Goal: Task Accomplishment & Management: Use online tool/utility

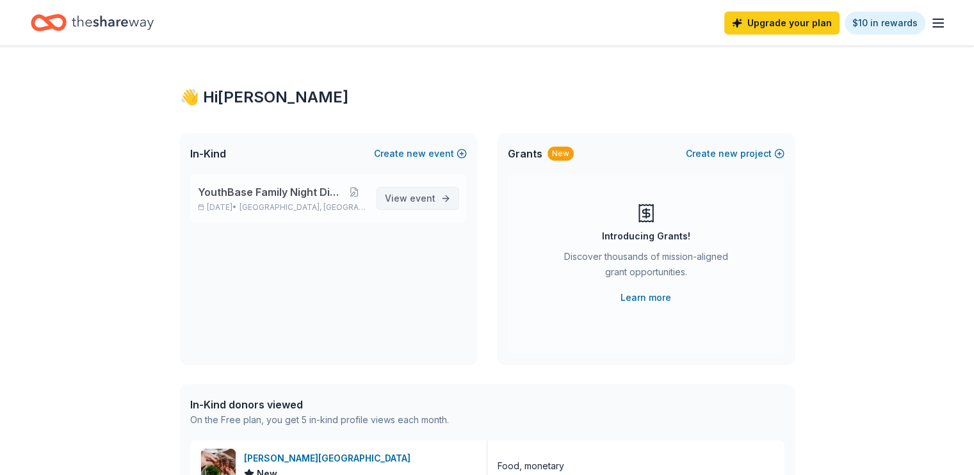
click at [407, 210] on link "View event" at bounding box center [418, 198] width 83 height 23
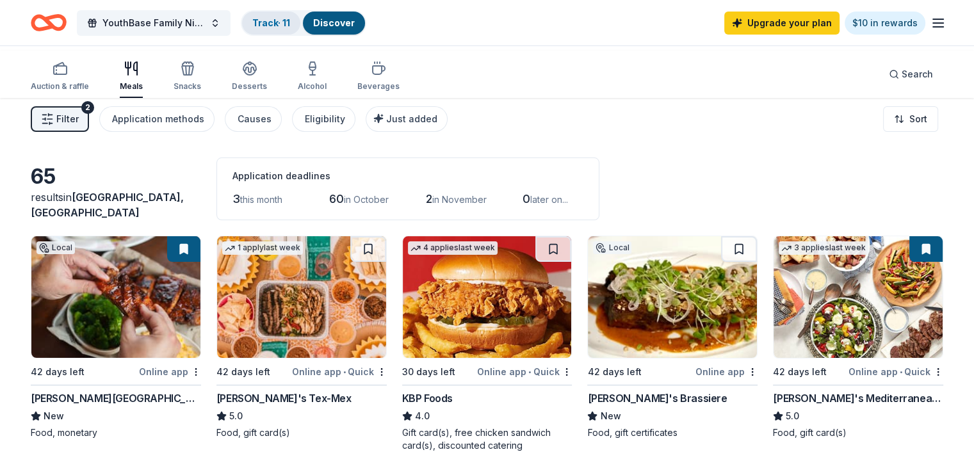
click at [290, 22] on link "Track · 11" at bounding box center [271, 22] width 38 height 11
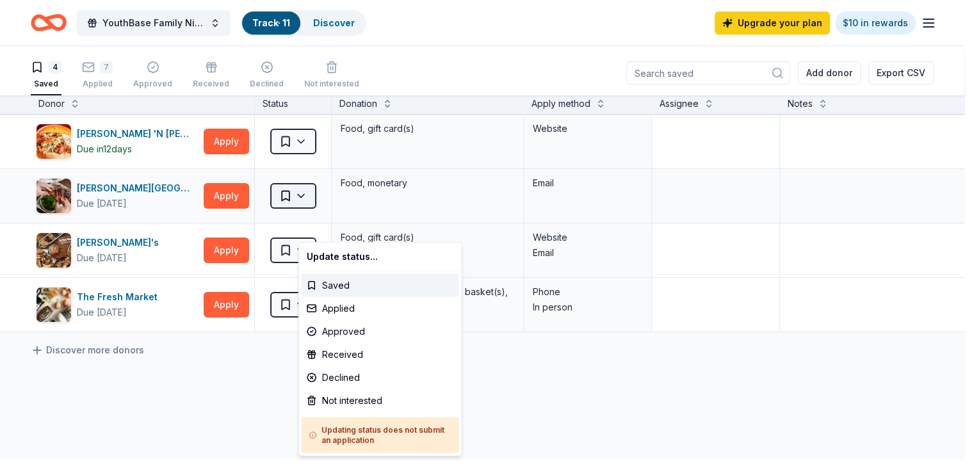
click at [338, 227] on html "YouthBase Family Night Dinner Track · 11 Discover Upgrade your plan $10 in rewa…" at bounding box center [487, 237] width 974 height 475
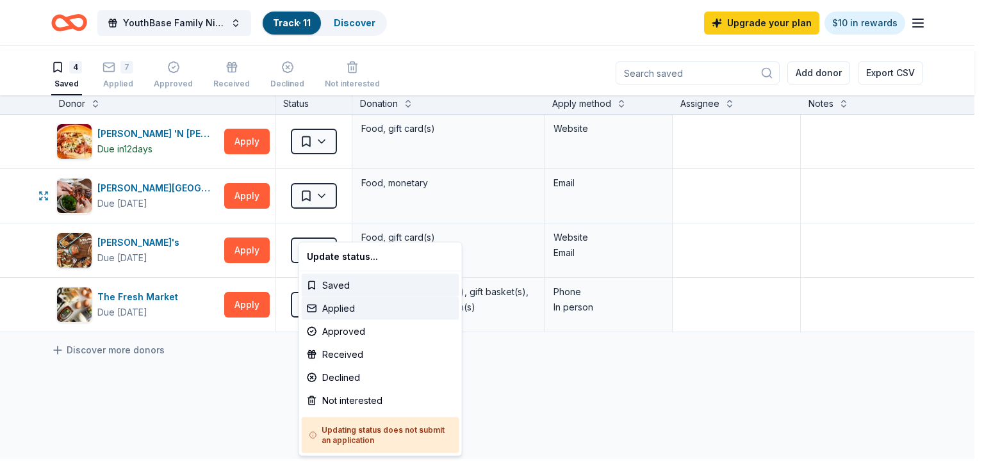
click at [357, 320] on div "Applied" at bounding box center [381, 308] width 158 height 23
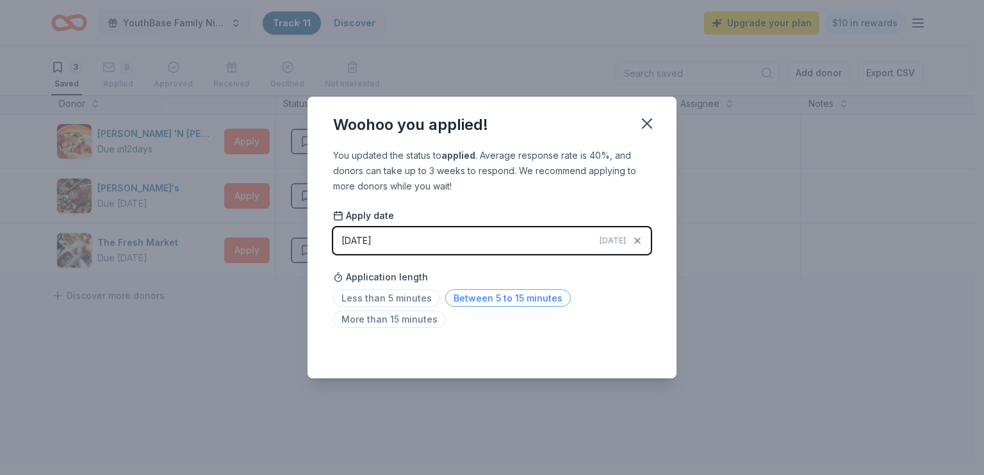
click at [457, 307] on span "Between 5 to 15 minutes" at bounding box center [508, 298] width 126 height 17
click at [656, 115] on icon "button" at bounding box center [647, 124] width 18 height 18
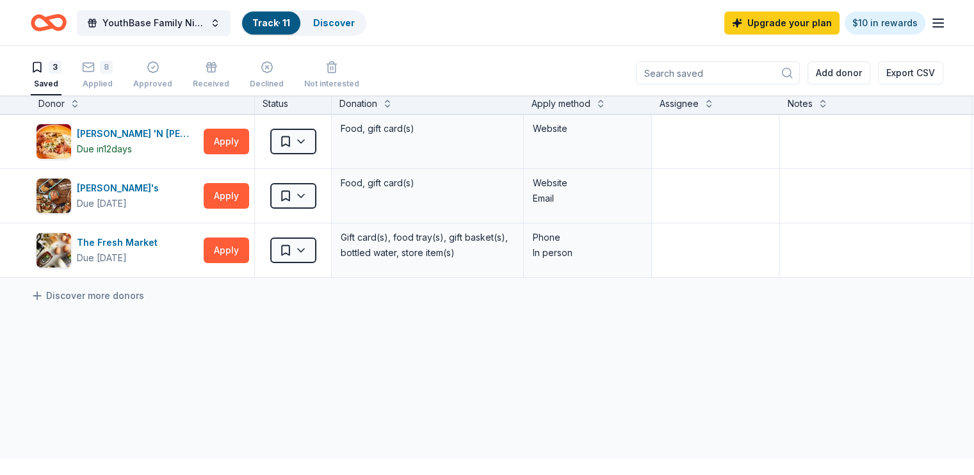
click at [67, 27] on icon "Home" at bounding box center [49, 23] width 36 height 30
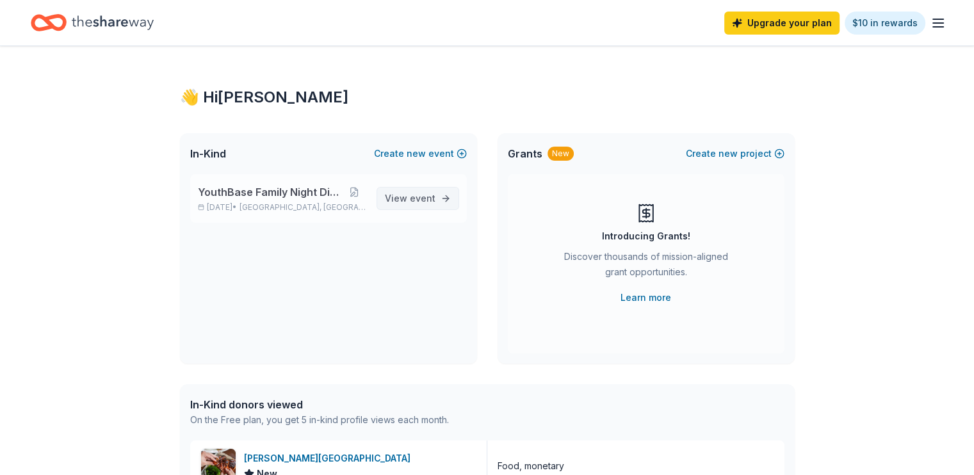
click at [391, 206] on span "View event" at bounding box center [410, 198] width 51 height 15
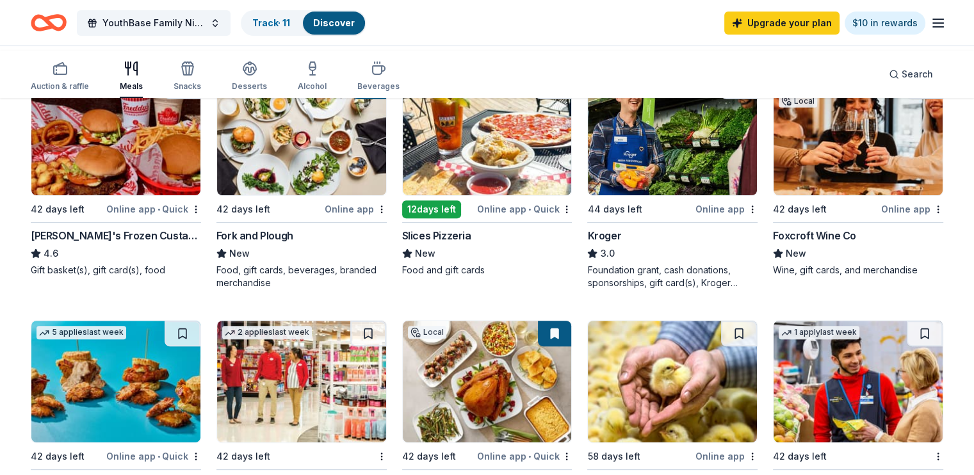
scroll to position [436, 0]
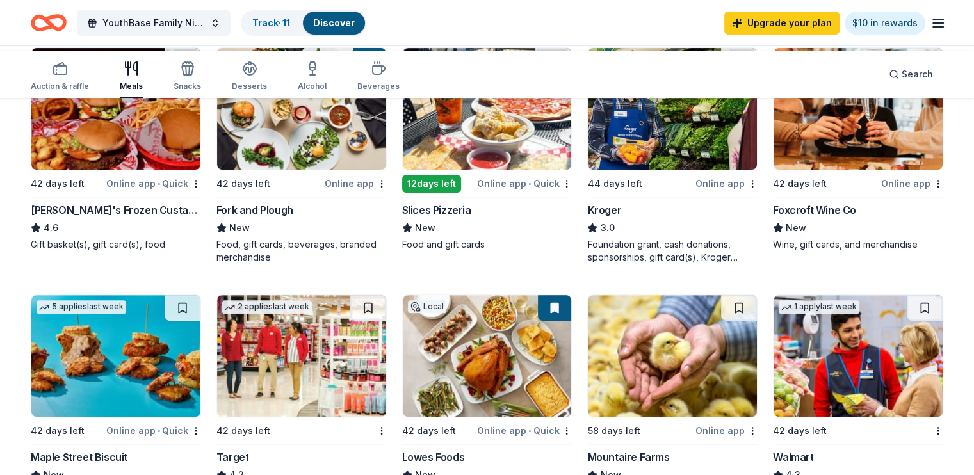
click at [930, 329] on div "65 results in [GEOGRAPHIC_DATA], [GEOGRAPHIC_DATA] Application deadlines 3 this…" at bounding box center [487, 474] width 974 height 1632
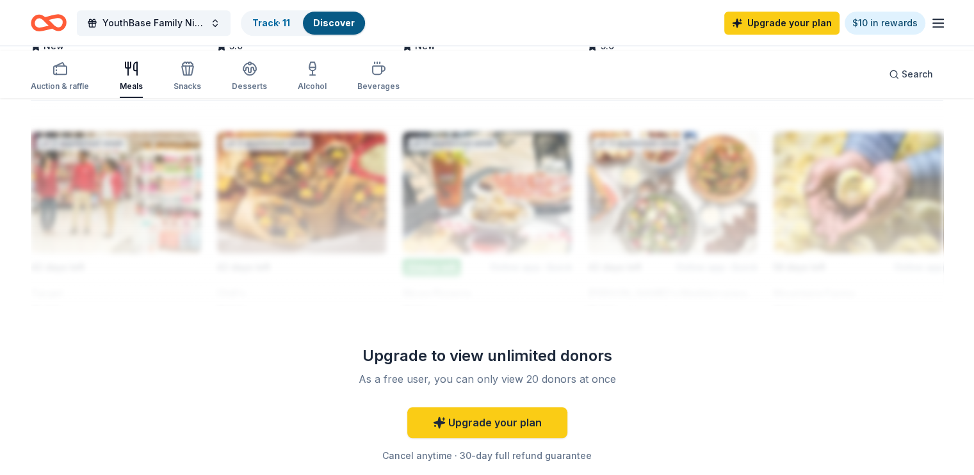
scroll to position [1127, 0]
